Goal: Submit feedback/report problem

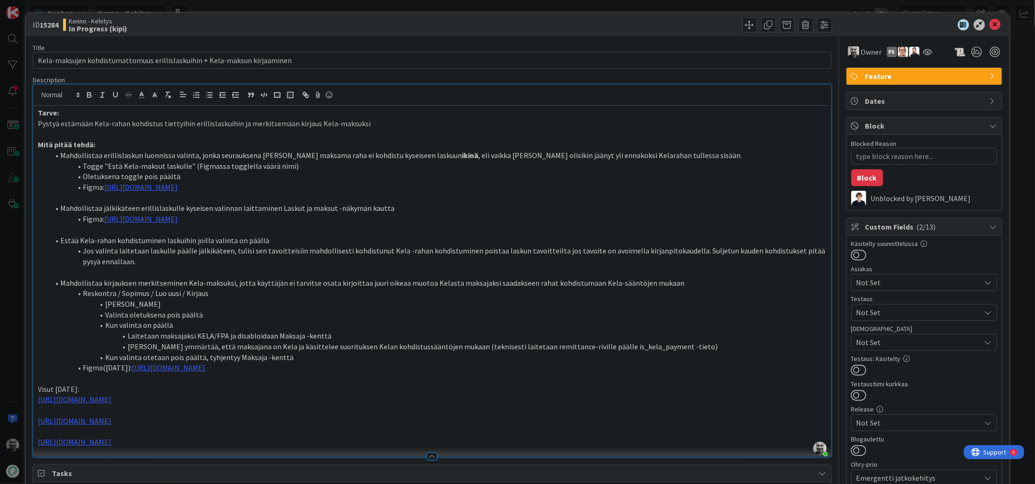
scroll to position [45, 0]
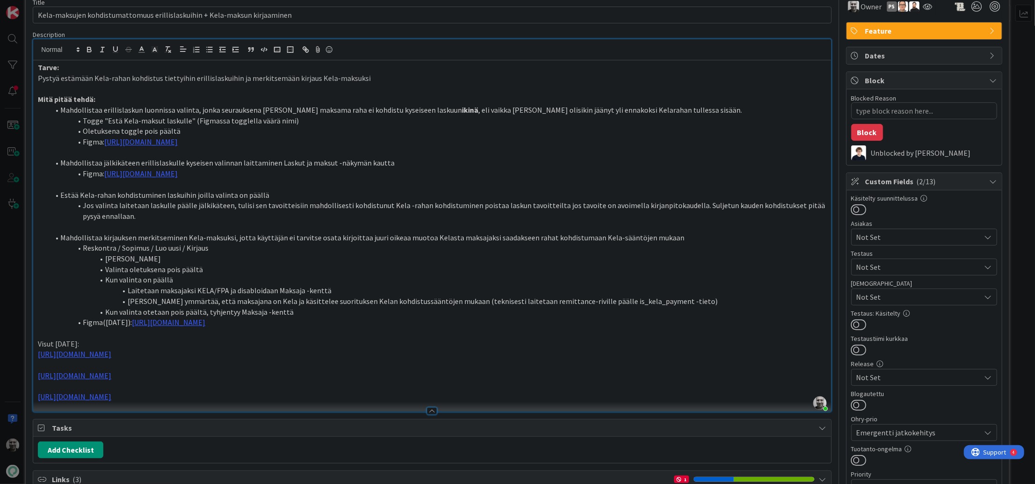
click at [167, 131] on li "Oletuksena toggle pois päältä" at bounding box center [437, 131] width 777 height 11
type textarea "x"
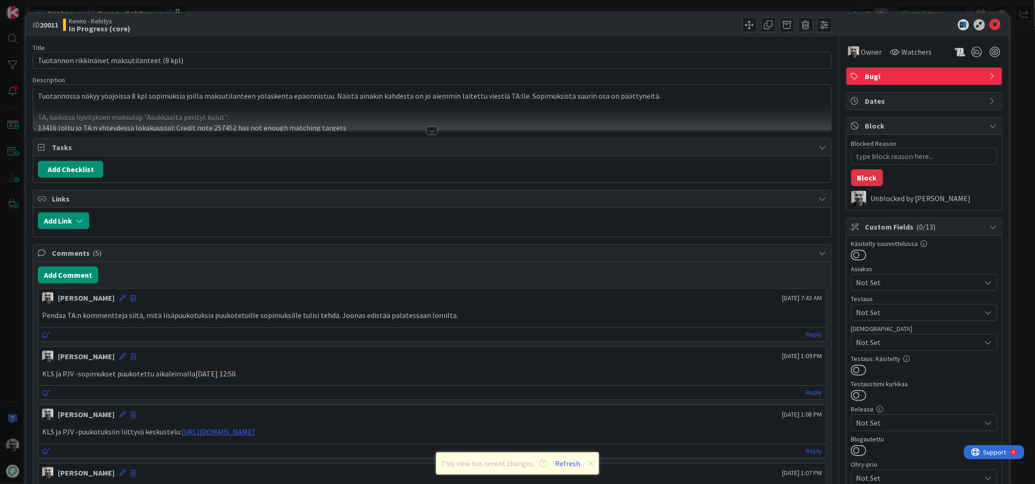
type textarea "x"
